Goal: Transaction & Acquisition: Obtain resource

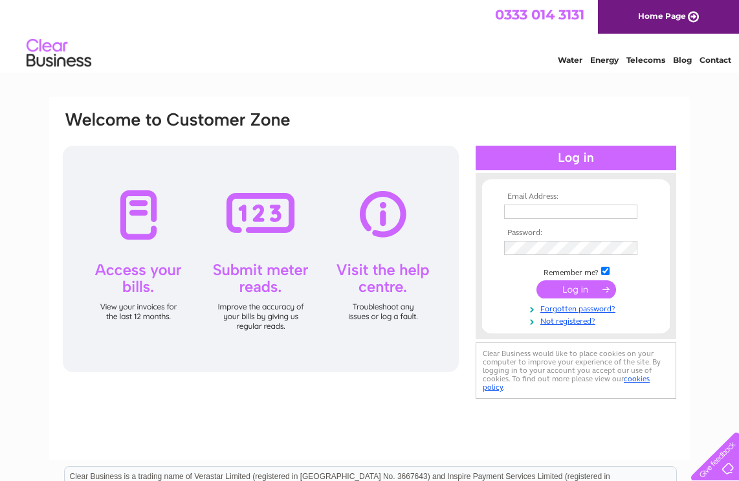
click at [589, 215] on input "text" at bounding box center [570, 211] width 133 height 14
type input "mcooper@take2designandprint.co.uk"
click at [569, 290] on input "submit" at bounding box center [576, 290] width 80 height 18
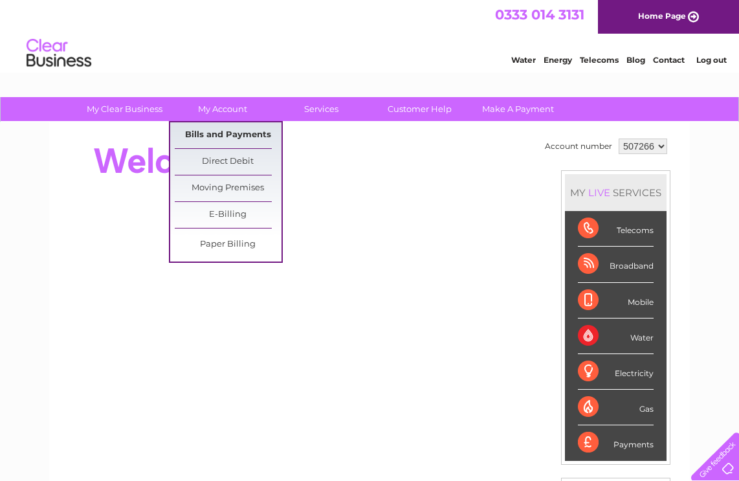
click at [234, 132] on link "Bills and Payments" at bounding box center [228, 135] width 107 height 26
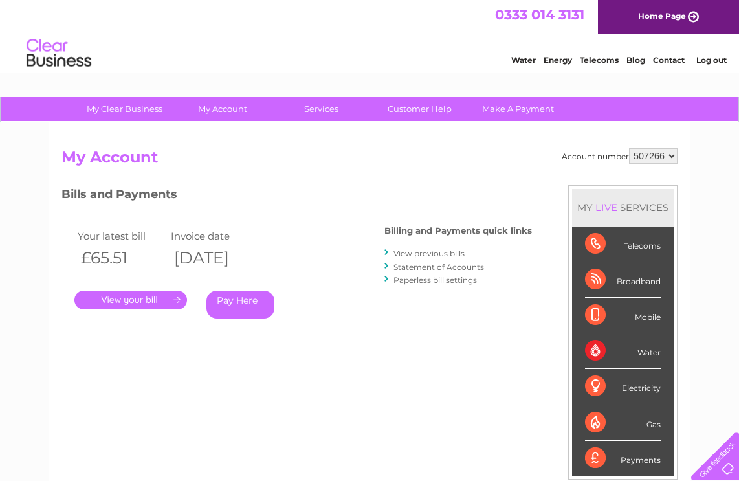
click at [140, 298] on link "." at bounding box center [130, 300] width 113 height 19
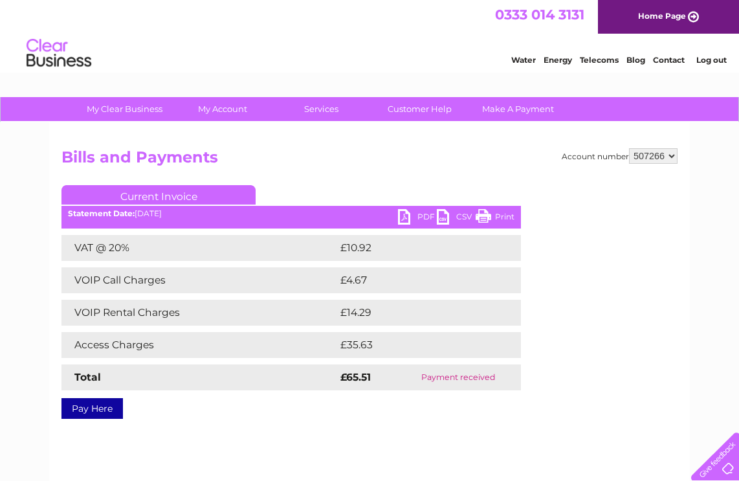
click at [400, 219] on link "PDF" at bounding box center [417, 218] width 39 height 19
click at [525, 62] on link "Water" at bounding box center [523, 60] width 25 height 10
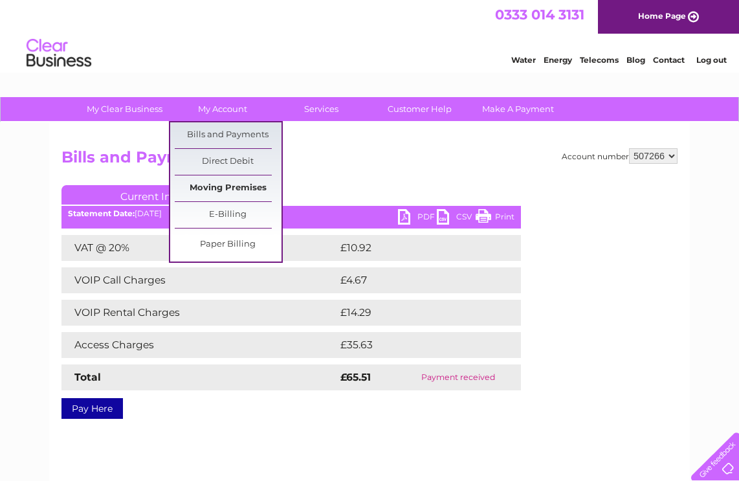
click at [243, 188] on link "Moving Premises" at bounding box center [228, 188] width 107 height 26
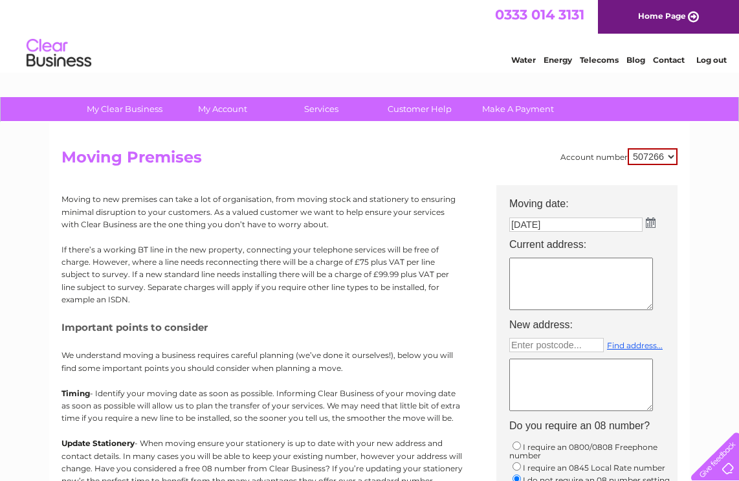
click at [670, 160] on select "507266" at bounding box center [653, 156] width 50 height 17
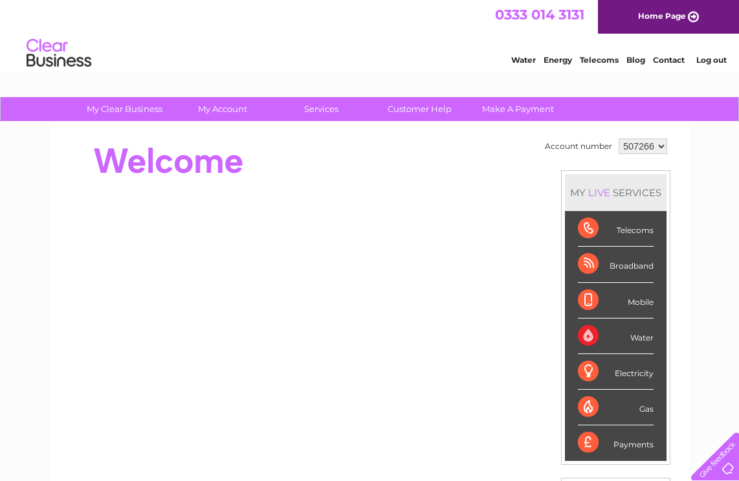
scroll to position [194, 0]
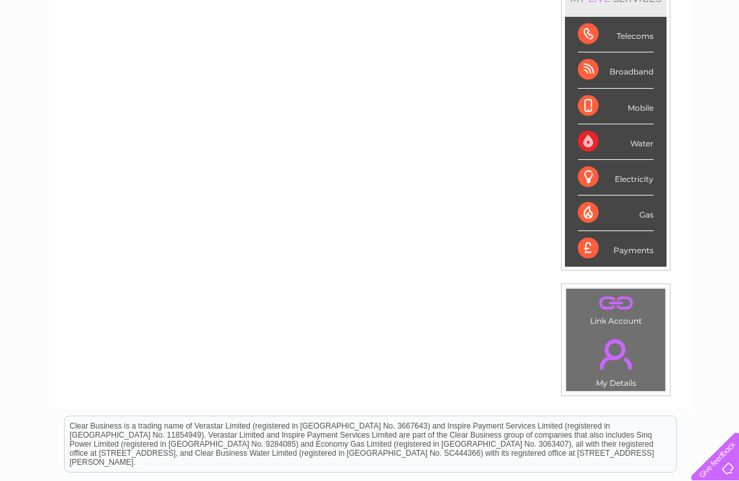
click at [584, 34] on div "Telecoms" at bounding box center [616, 35] width 76 height 36
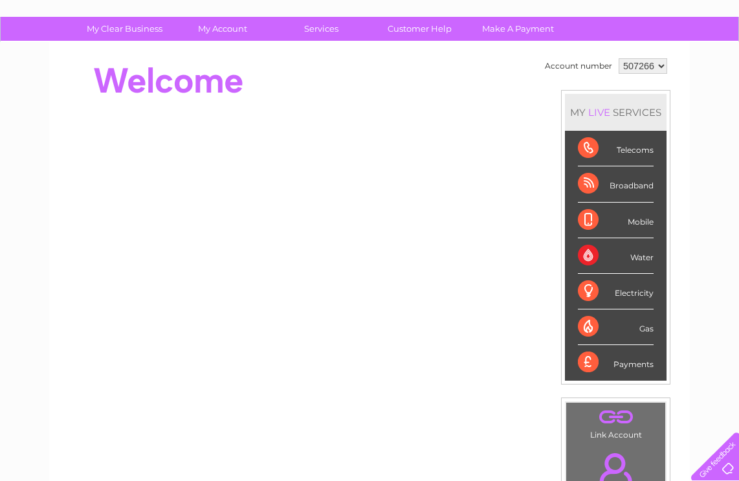
scroll to position [65, 0]
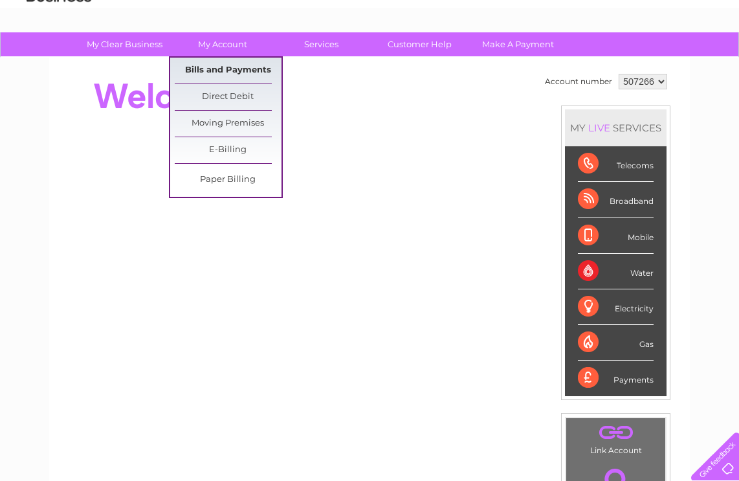
click at [230, 67] on link "Bills and Payments" at bounding box center [228, 71] width 107 height 26
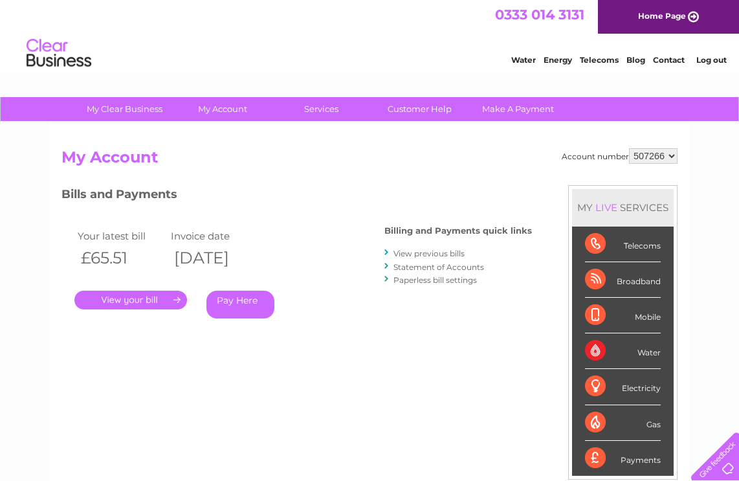
click at [451, 254] on link "View previous bills" at bounding box center [428, 253] width 71 height 10
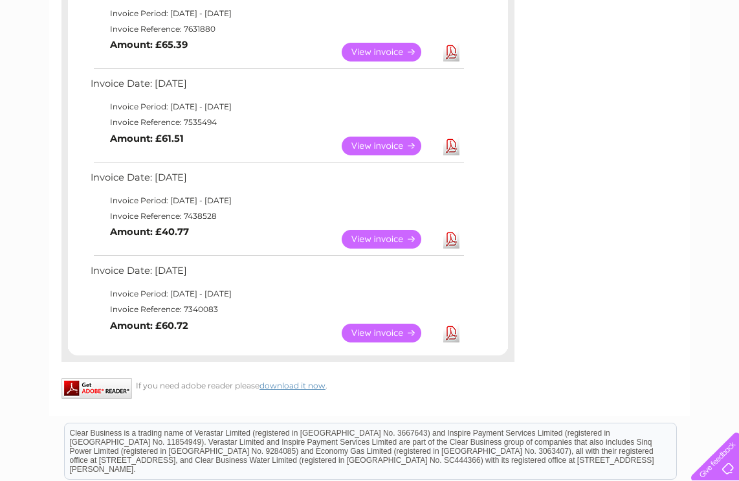
scroll to position [606, 0]
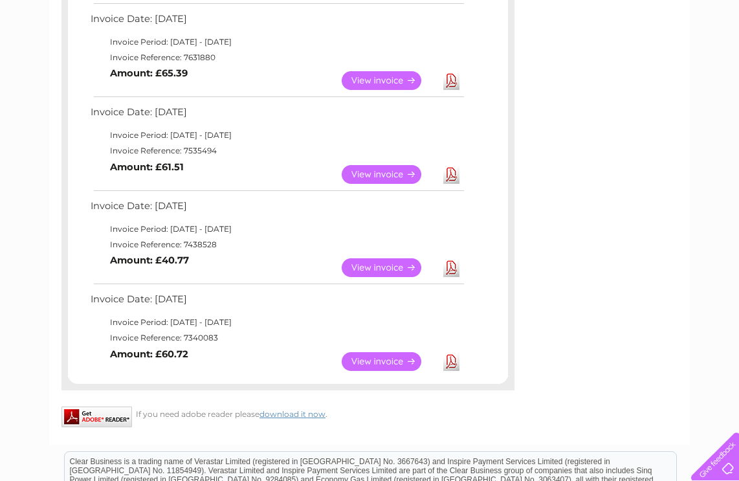
click at [385, 265] on link "View" at bounding box center [389, 267] width 95 height 19
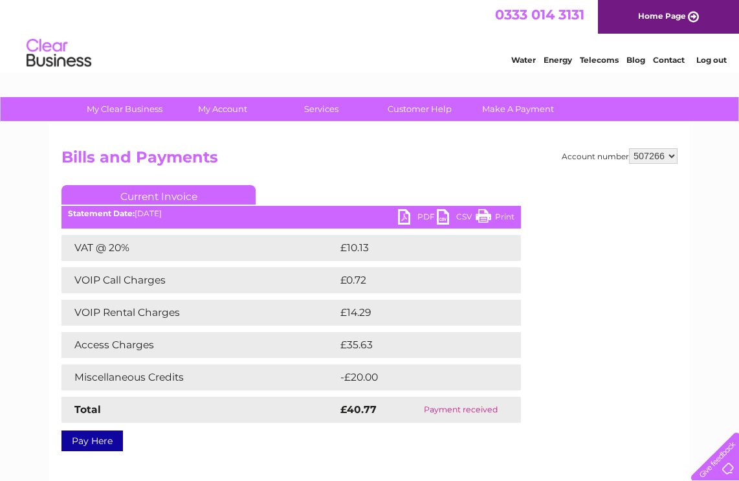
click at [421, 215] on link "PDF" at bounding box center [417, 218] width 39 height 19
